Goal: Task Accomplishment & Management: Manage account settings

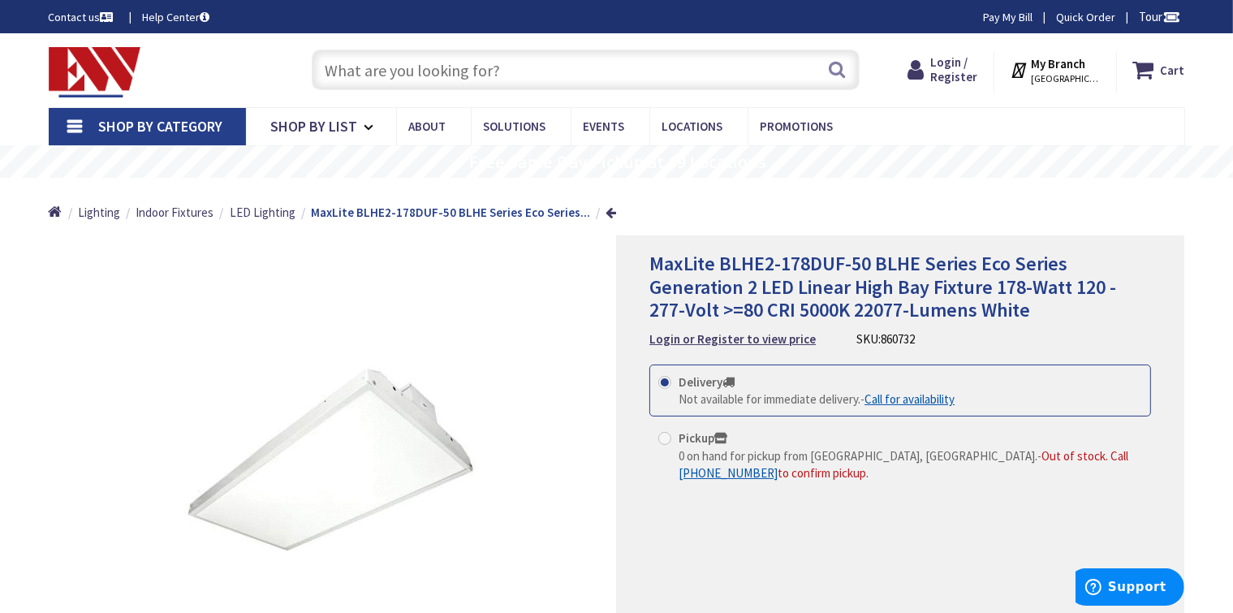
click at [1028, 76] on icon at bounding box center [1020, 69] width 21 height 29
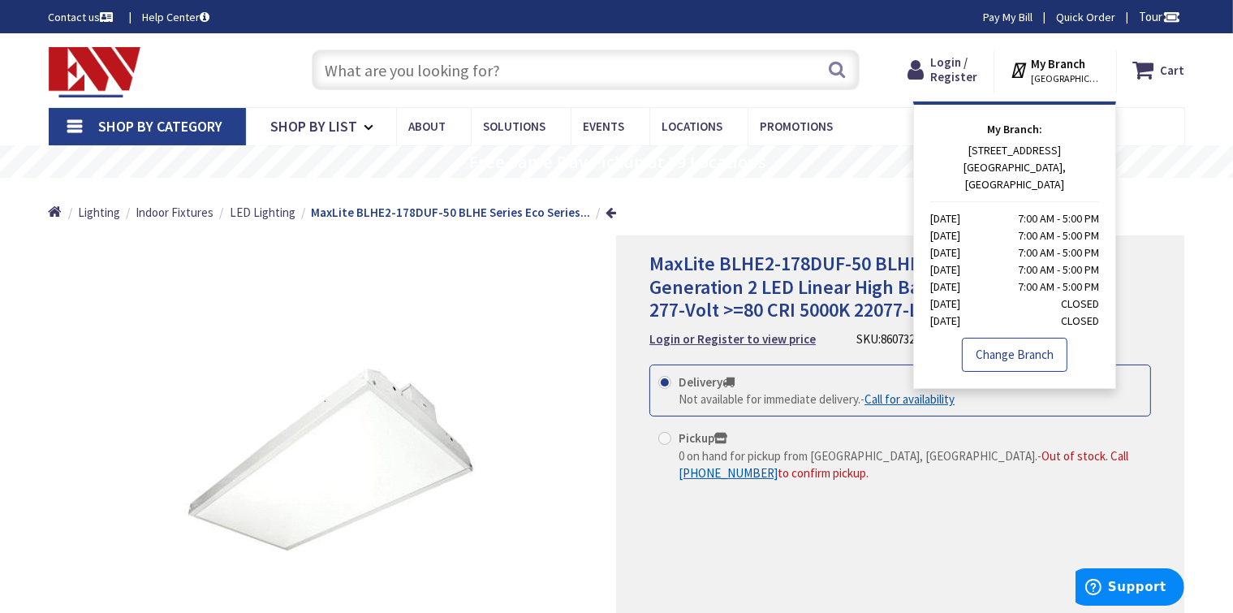
click at [1006, 338] on link "Change Branch" at bounding box center [1015, 355] width 106 height 34
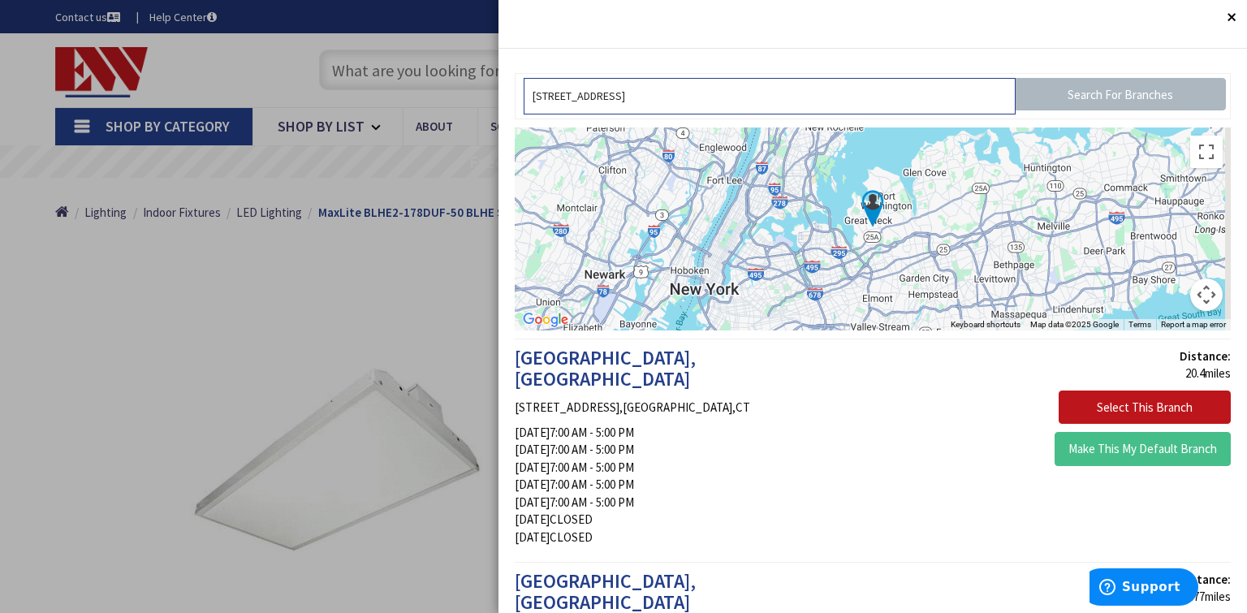
drag, startPoint x: 735, startPoint y: 90, endPoint x: 487, endPoint y: 63, distance: 249.2
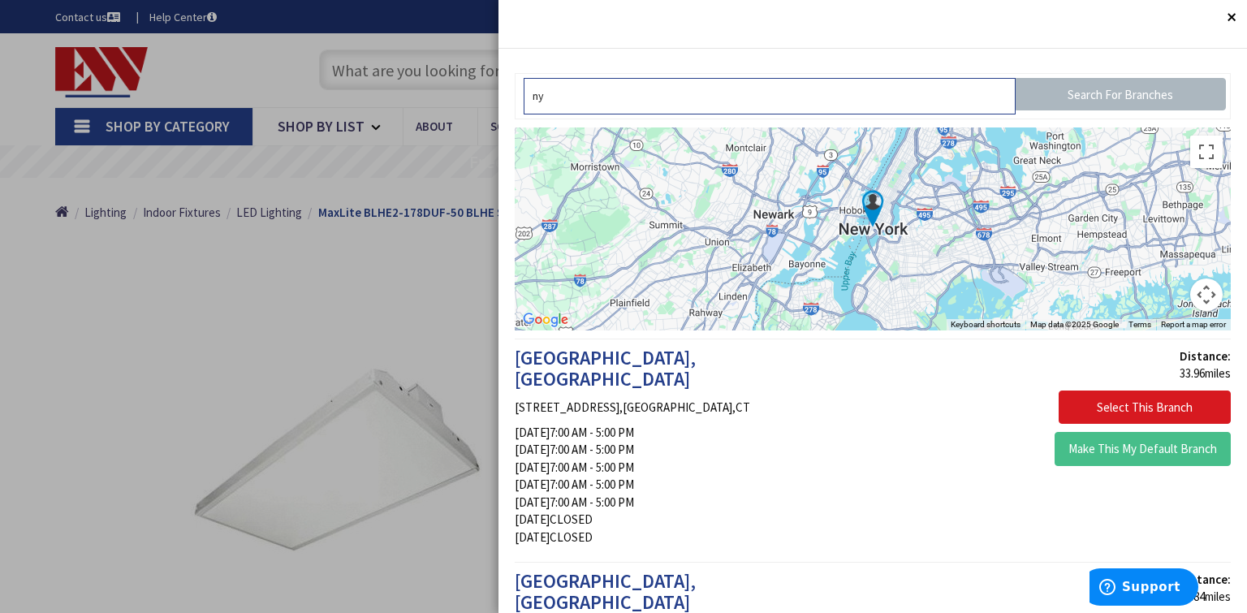
type input "ny"
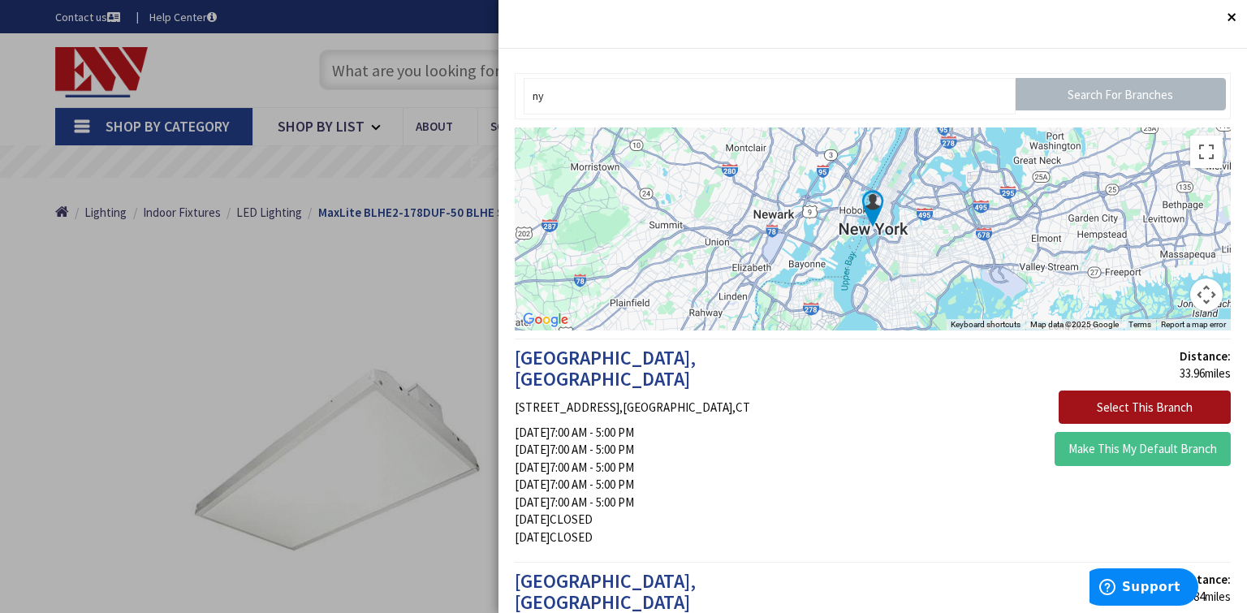
click at [1116, 399] on button "Select This Branch" at bounding box center [1145, 408] width 172 height 34
